Goal: Information Seeking & Learning: Learn about a topic

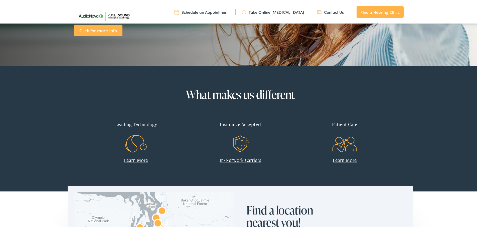
scroll to position [150, 0]
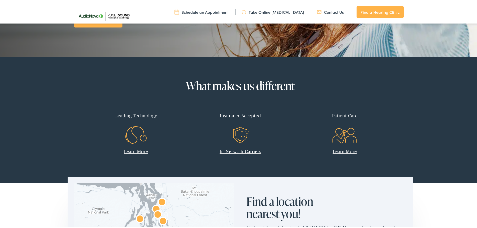
click at [136, 148] on link "Learn More" at bounding box center [136, 150] width 24 height 6
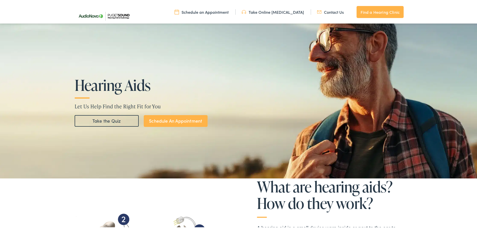
scroll to position [50, 0]
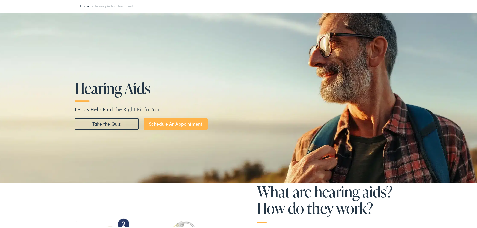
click at [99, 122] on link "Take the Quiz" at bounding box center [107, 123] width 64 height 12
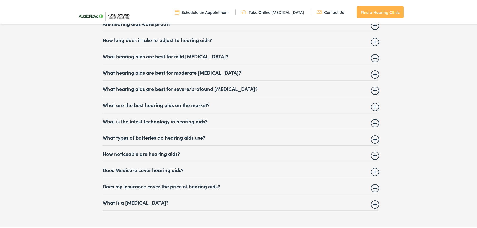
scroll to position [2171, 0]
click at [372, 151] on summary "How noticeable are hearing aids?" at bounding box center [240, 152] width 275 height 6
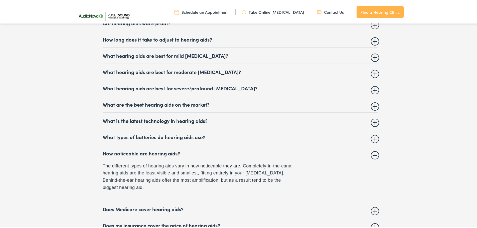
click at [370, 153] on details "How noticeable are hearing aids? The different types of hearing aids vary in ho…" at bounding box center [240, 172] width 275 height 56
click at [373, 151] on summary "How noticeable are hearing aids?" at bounding box center [240, 152] width 275 height 6
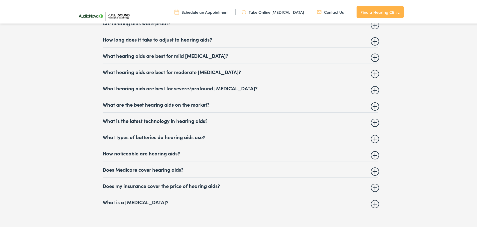
click at [374, 182] on summary "Does my insurance cover the price of hearing aids?" at bounding box center [240, 185] width 275 height 6
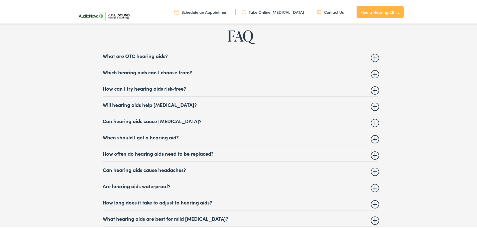
scroll to position [1995, 0]
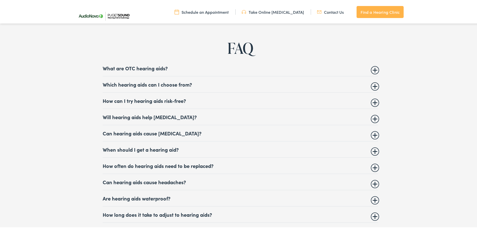
click at [372, 115] on summary "Will hearing aids help [MEDICAL_DATA]?" at bounding box center [240, 116] width 275 height 6
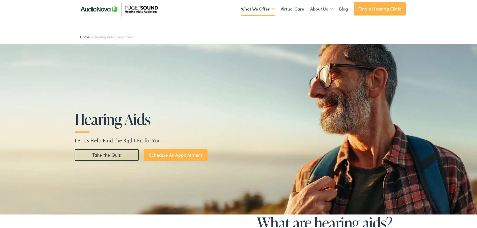
scroll to position [0, 0]
